Goal: Information Seeking & Learning: Find specific fact

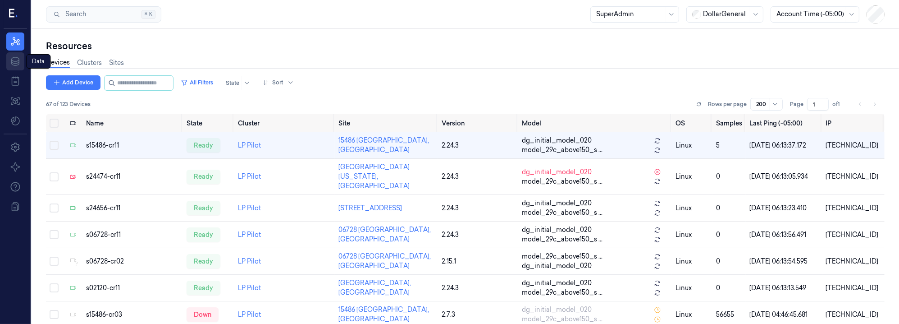
click at [21, 60] on icon at bounding box center [15, 61] width 11 height 11
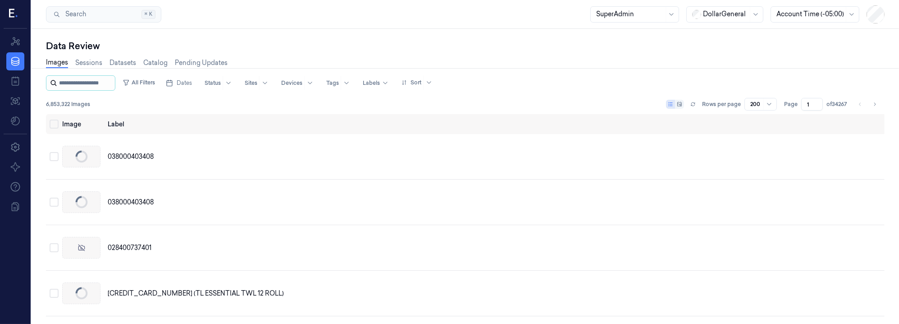
click at [92, 82] on input "string" at bounding box center [86, 83] width 54 height 14
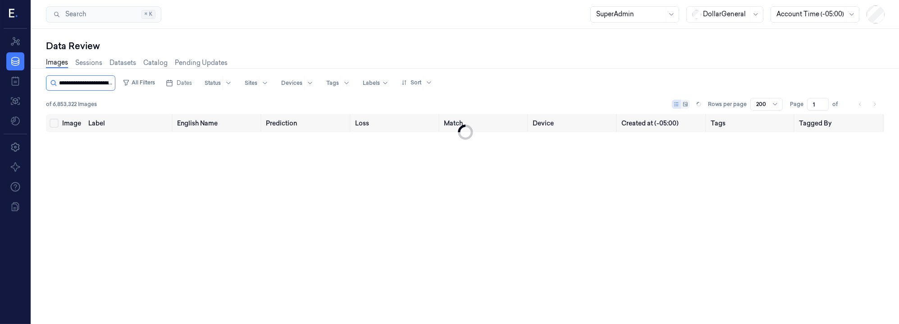
scroll to position [0, 32]
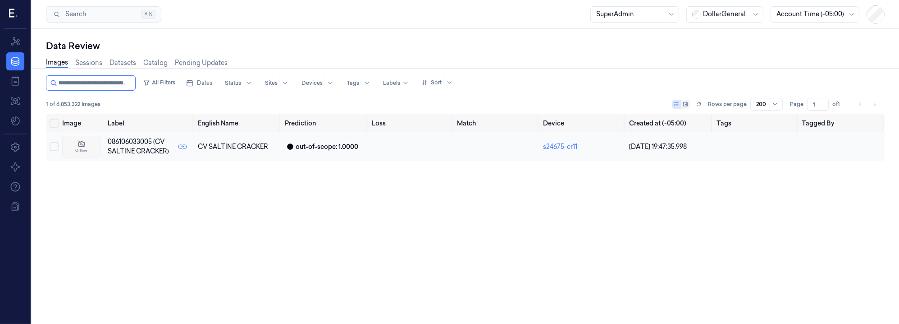
click at [140, 146] on span "086106033005 (CV SALTINE CRACKER)" at bounding box center [139, 146] width 63 height 19
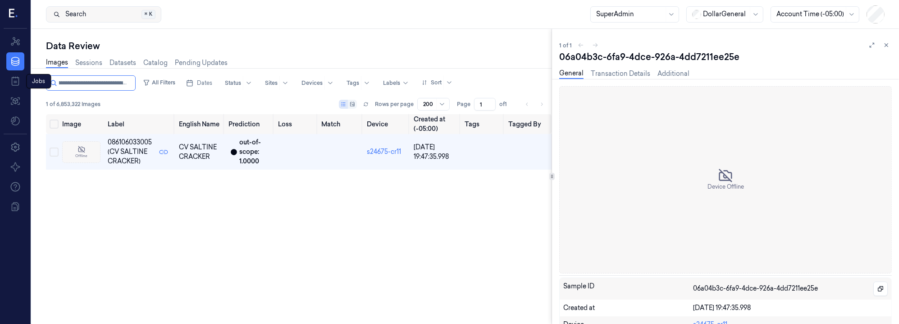
click at [94, 13] on button "Search Search... ⌘ K" at bounding box center [103, 14] width 115 height 16
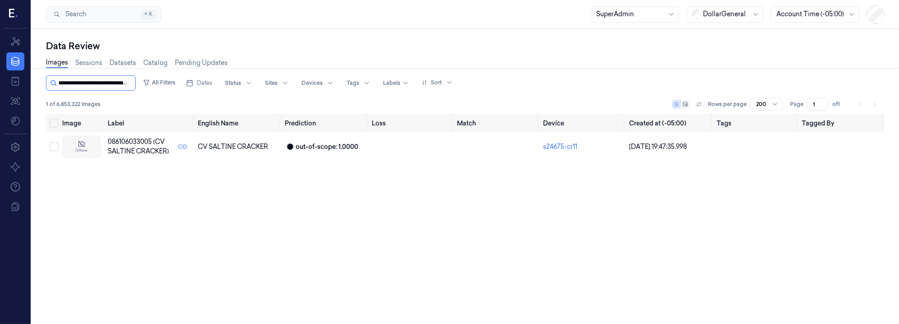
click at [99, 83] on input "string" at bounding box center [96, 83] width 74 height 14
type input "*"
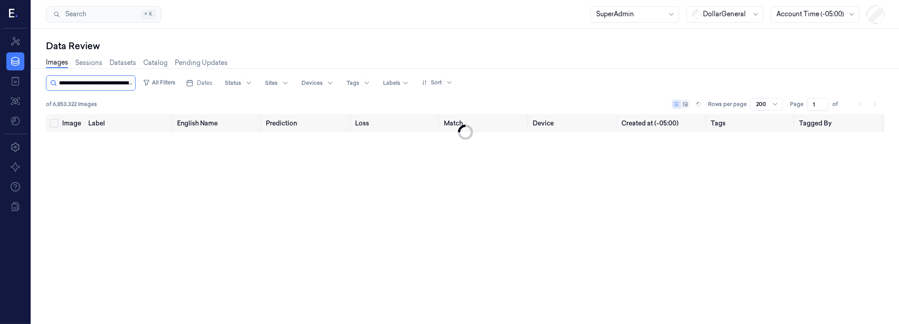
scroll to position [0, 31]
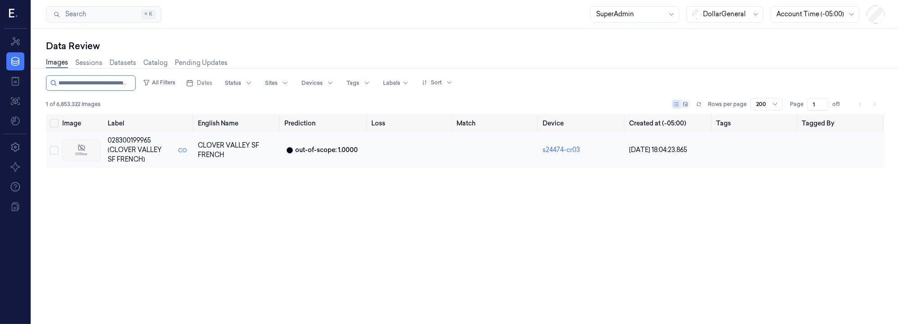
type input "**********"
click at [111, 150] on span "028300199965 (CLOVER VALLEY SF FRENCH)" at bounding box center [139, 150] width 63 height 28
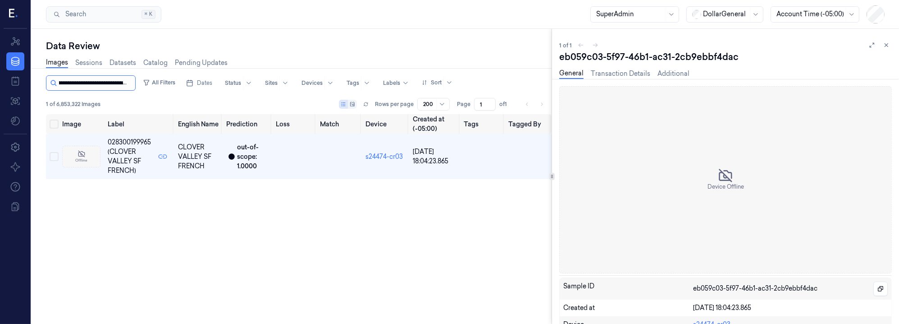
click at [117, 81] on input "string" at bounding box center [96, 83] width 74 height 14
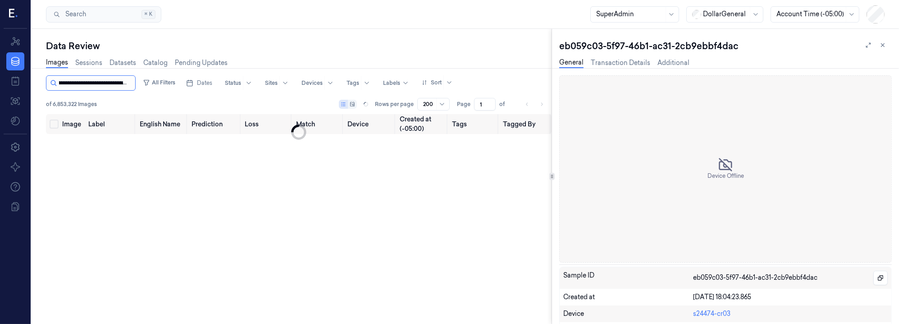
scroll to position [0, 14]
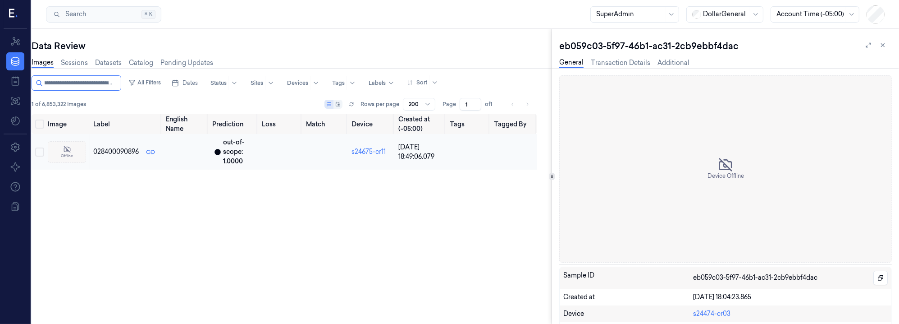
type input "**********"
click at [91, 151] on td "028400090896" at bounding box center [126, 152] width 73 height 36
